Goal: Information Seeking & Learning: Understand process/instructions

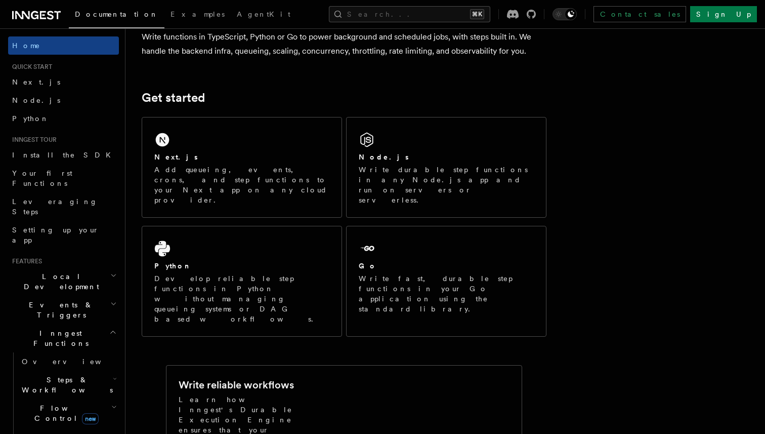
scroll to position [95, 0]
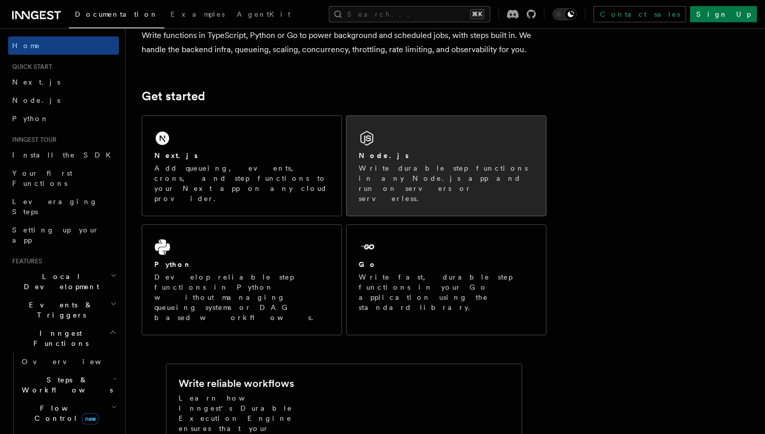
click at [460, 177] on p "Write durable step functions in any Node.js app and run on servers or serverles…" at bounding box center [446, 183] width 175 height 40
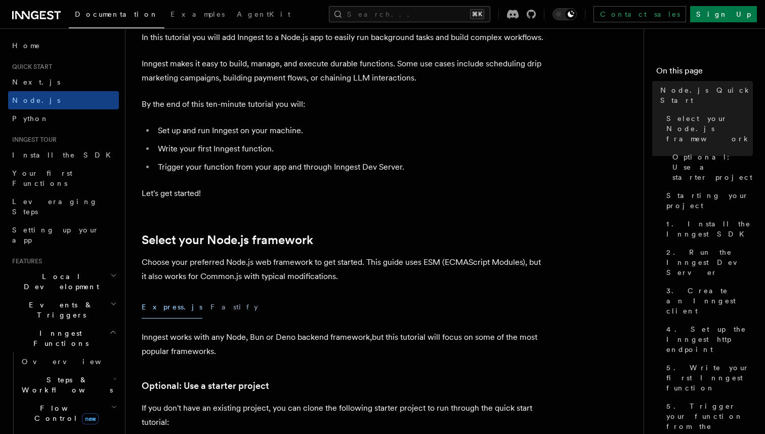
scroll to position [64, 0]
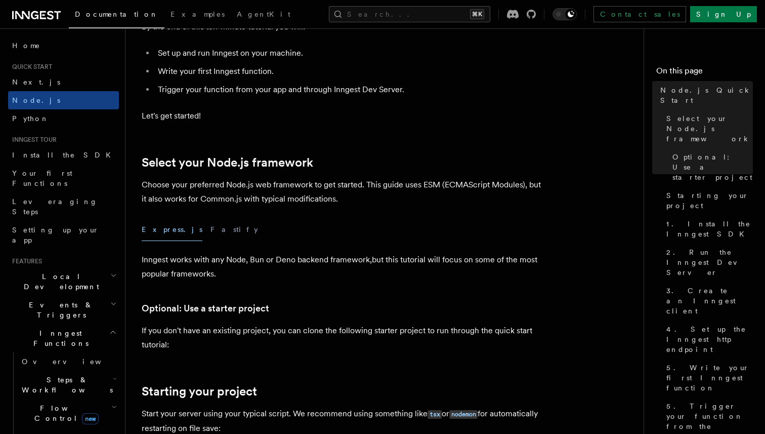
scroll to position [146, 0]
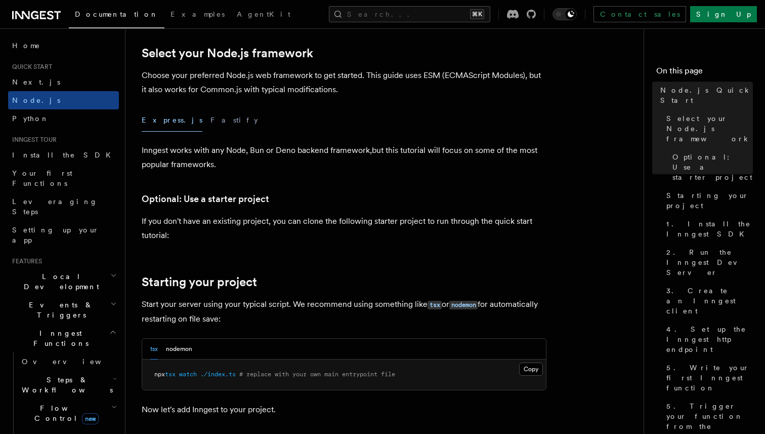
scroll to position [256, 0]
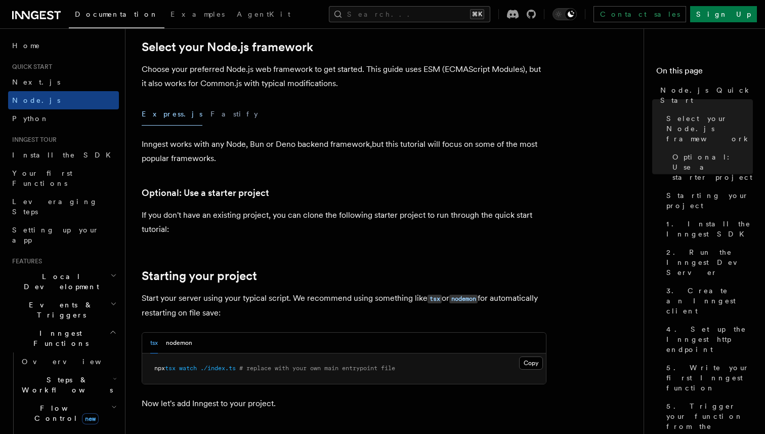
click at [181, 110] on div "Express.js Fastify" at bounding box center [344, 114] width 405 height 23
click at [211, 110] on button "Fastify" at bounding box center [235, 114] width 48 height 23
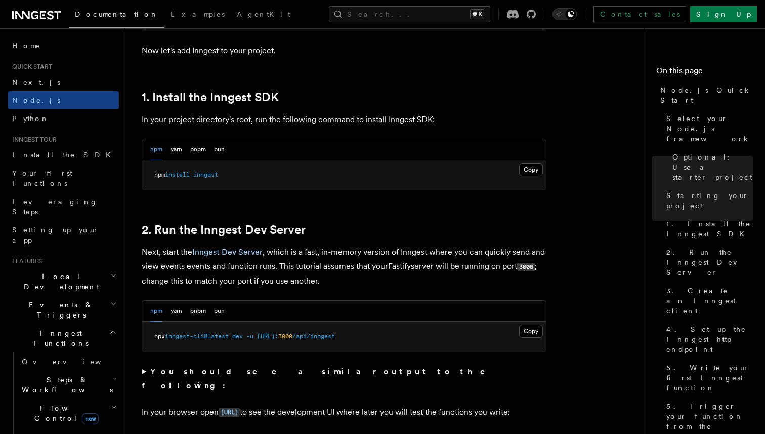
scroll to position [611, 0]
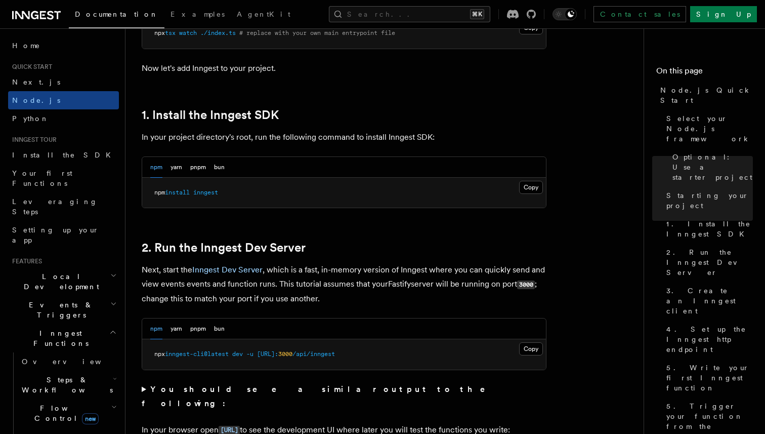
scroll to position [597, 0]
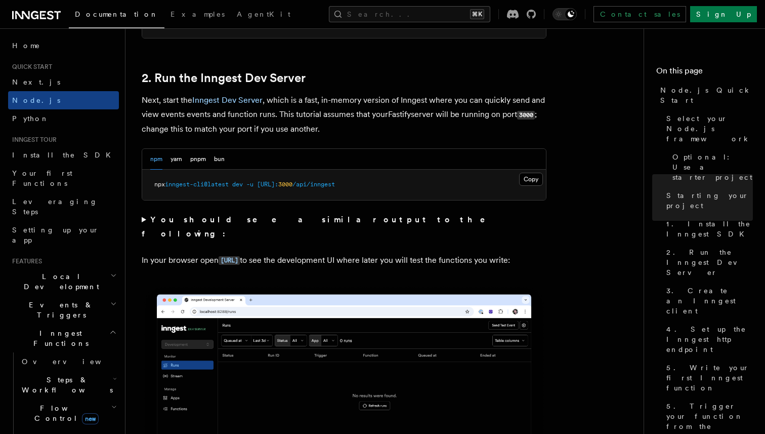
scroll to position [761, 0]
